Goal: Transaction & Acquisition: Subscribe to service/newsletter

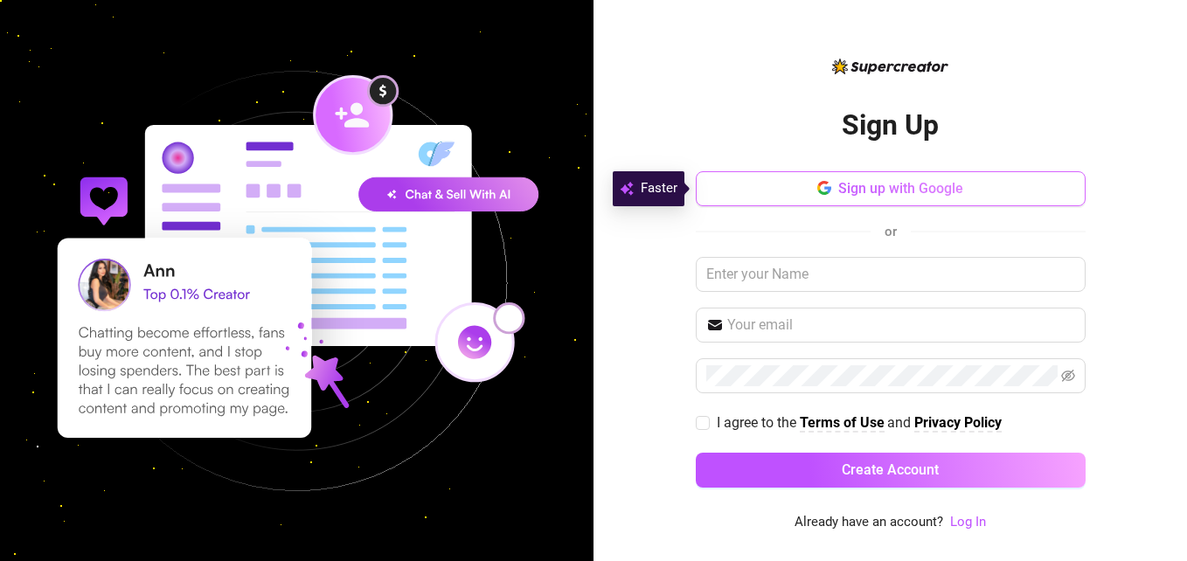
click at [817, 175] on button "Sign up with Google" at bounding box center [891, 188] width 390 height 35
